Goal: Check status

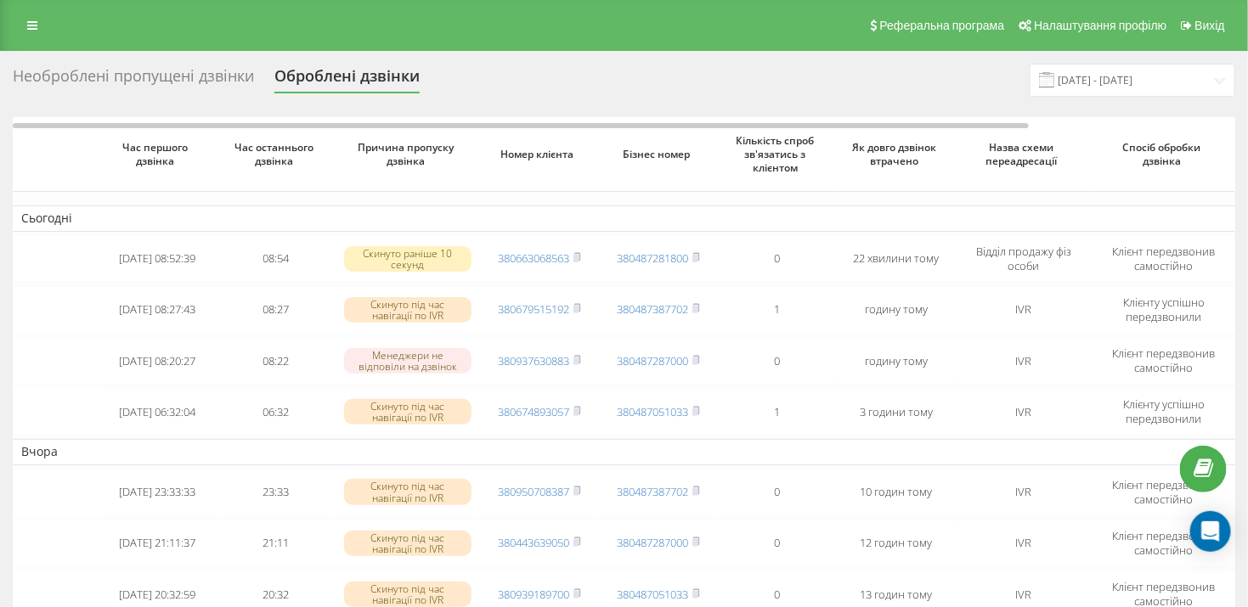
click at [141, 74] on div "Необроблені пропущені дзвінки" at bounding box center [133, 80] width 241 height 26
